Goal: Navigation & Orientation: Find specific page/section

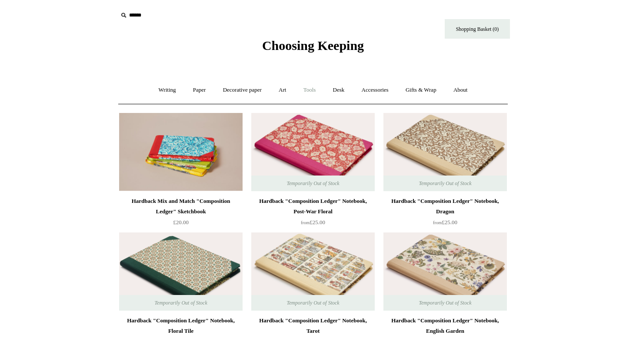
click at [310, 90] on link "Tools +" at bounding box center [310, 90] width 28 height 23
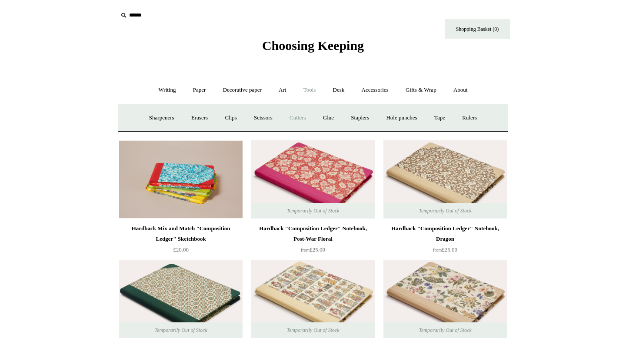
click at [294, 120] on link "Cutters" at bounding box center [298, 117] width 32 height 23
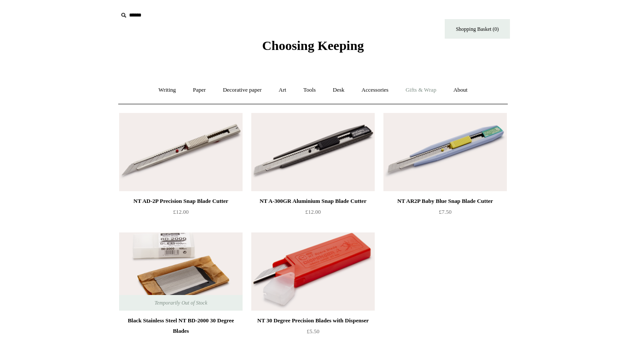
click at [427, 91] on link "Gifts & Wrap +" at bounding box center [421, 90] width 47 height 23
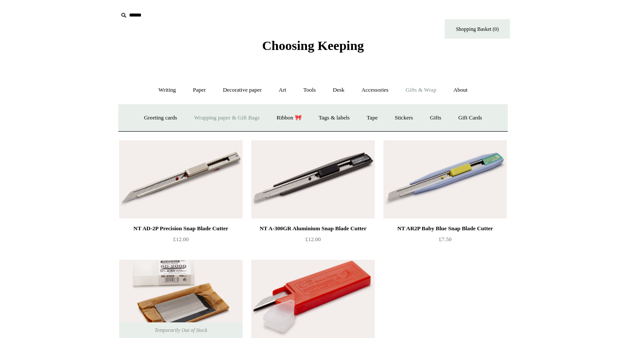
click at [211, 120] on link "Wrapping paper & Gift Bags" at bounding box center [226, 117] width 81 height 23
